Goal: Transaction & Acquisition: Download file/media

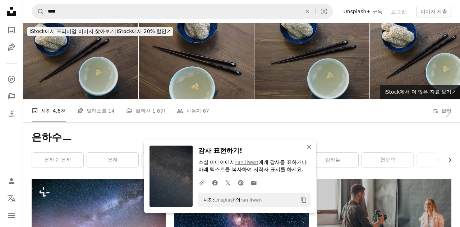
scroll to position [12246, 0]
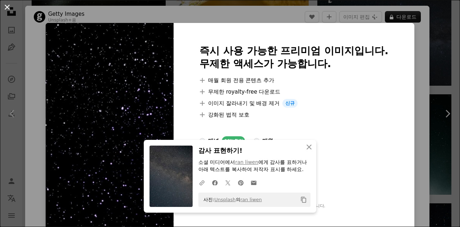
click at [6, 4] on button "An X shape" at bounding box center [7, 7] width 9 height 9
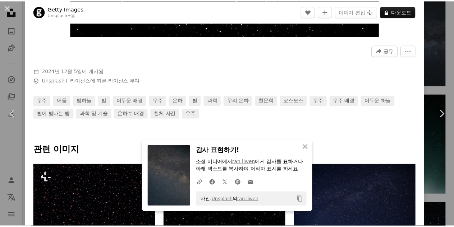
scroll to position [287, 0]
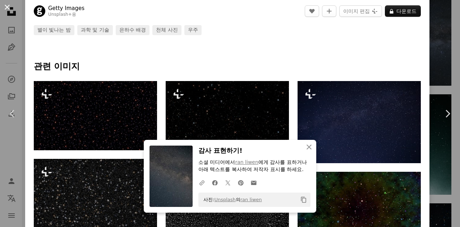
click at [5, 8] on button "An X shape" at bounding box center [7, 7] width 9 height 9
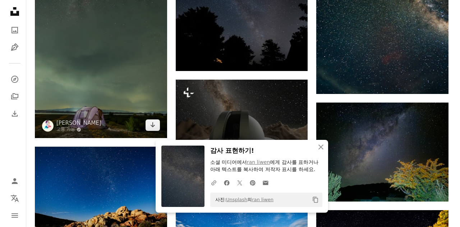
scroll to position [12390, 0]
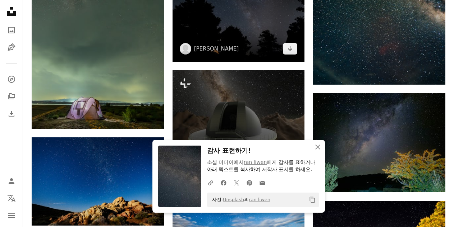
click at [248, 41] on img at bounding box center [238, 17] width 132 height 88
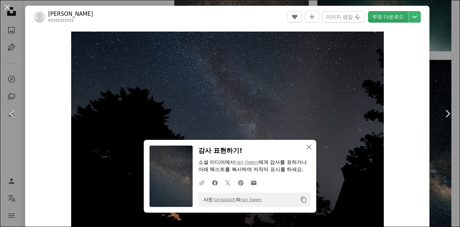
click at [373, 16] on link "무료 다운로드" at bounding box center [388, 16] width 40 height 11
